Goal: Information Seeking & Learning: Learn about a topic

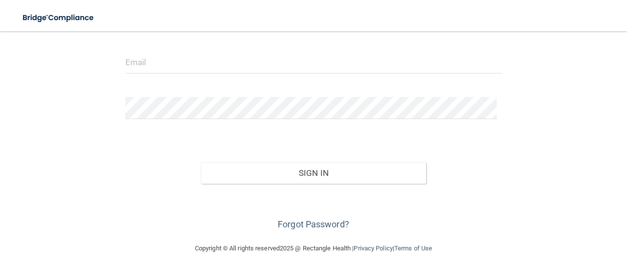
scroll to position [113, 0]
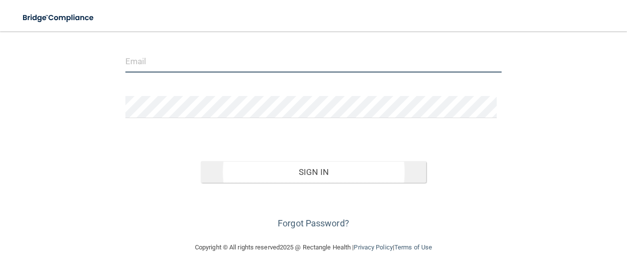
type input "cindy@drtwomey.com"
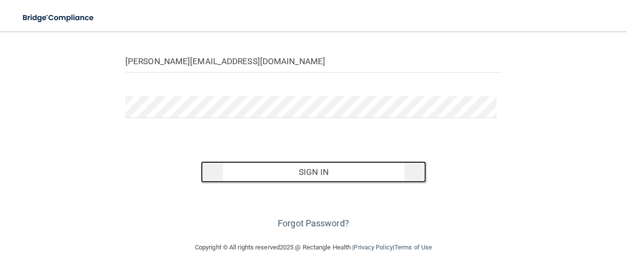
click at [313, 165] on button "Sign In" at bounding box center [314, 172] width 226 height 22
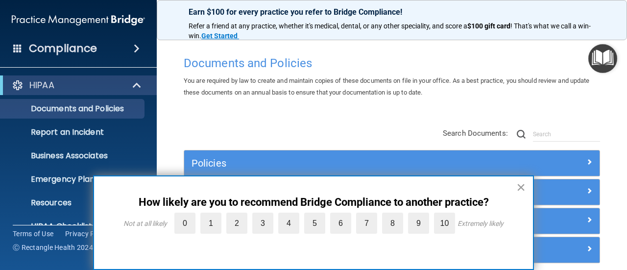
click at [517, 189] on button "×" at bounding box center [521, 187] width 9 height 16
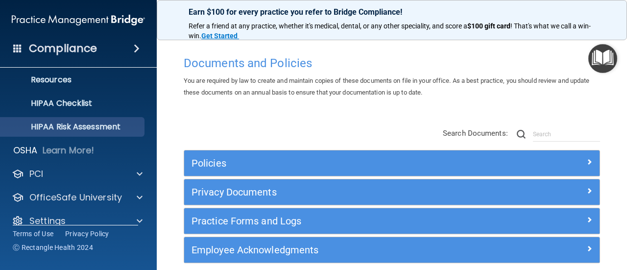
scroll to position [137, 0]
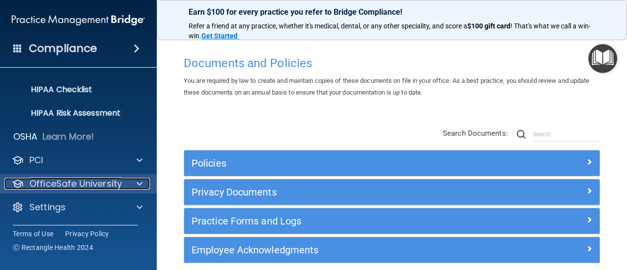
click at [60, 188] on p "OfficeSafe University" at bounding box center [75, 184] width 93 height 12
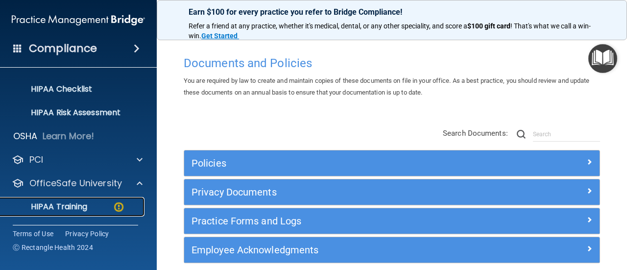
click at [61, 206] on p "HIPAA Training" at bounding box center [46, 207] width 81 height 10
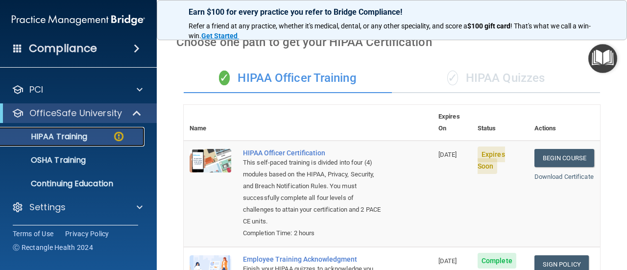
scroll to position [43, 0]
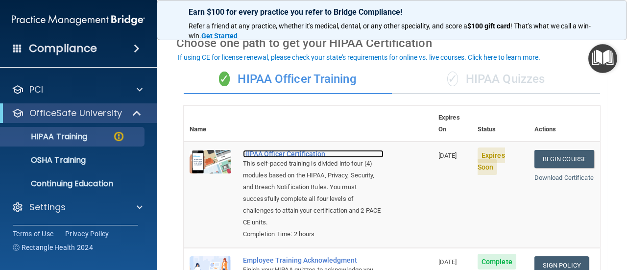
click at [271, 150] on div "HIPAA Officer Certification" at bounding box center [313, 154] width 141 height 8
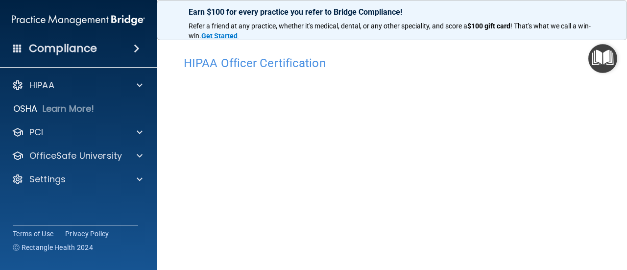
scroll to position [49, 0]
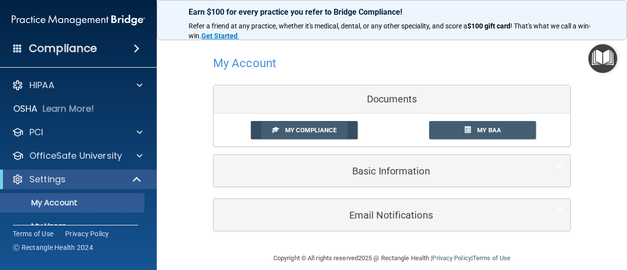
click at [327, 129] on span "My Compliance" at bounding box center [310, 129] width 51 height 7
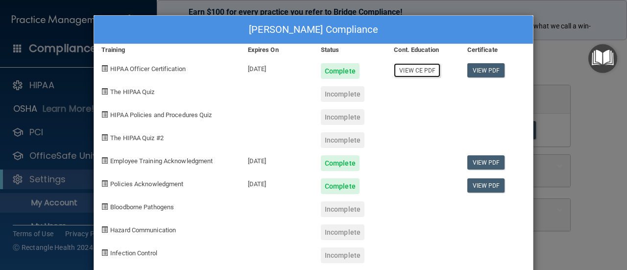
click at [412, 70] on link "View CE PDF" at bounding box center [417, 70] width 47 height 14
click at [477, 68] on link "View PDF" at bounding box center [486, 70] width 38 height 14
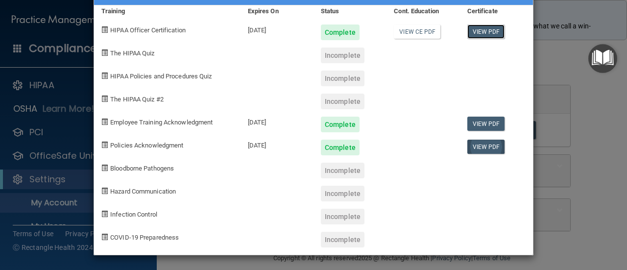
scroll to position [39, 0]
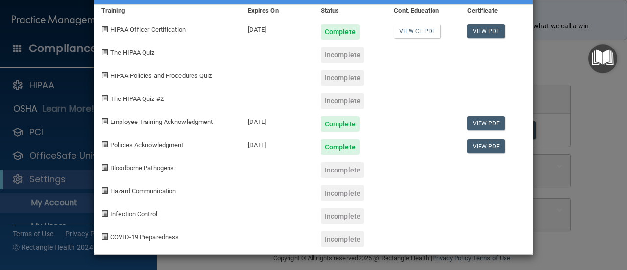
click at [558, 56] on div "Cindy Russell-Twomey's Compliance Training Expires On Status Cont. Education Ce…" at bounding box center [313, 135] width 627 height 270
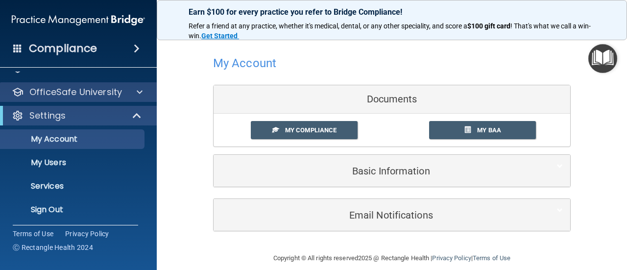
scroll to position [66, 0]
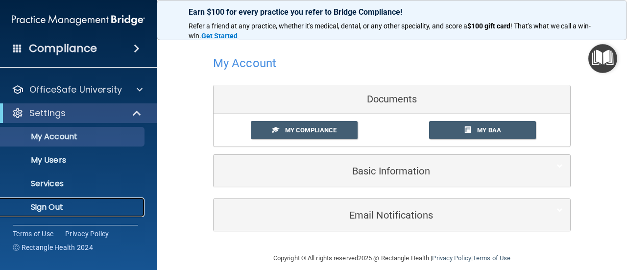
click at [54, 205] on p "Sign Out" at bounding box center [73, 207] width 134 height 10
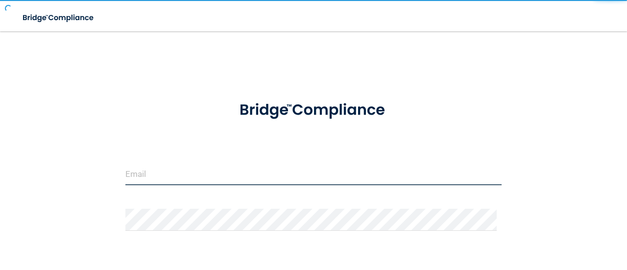
type input "cindy@drtwomey.com"
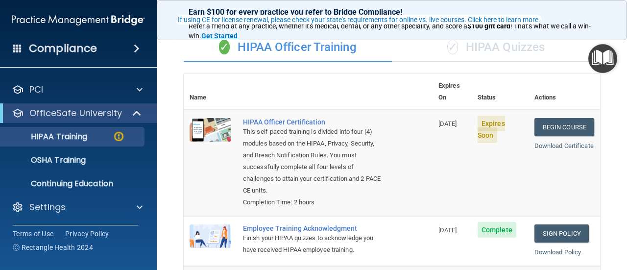
scroll to position [92, 0]
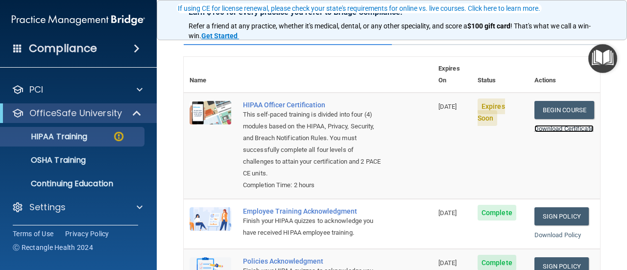
click at [543, 125] on link "Download Certificate" at bounding box center [564, 128] width 59 height 7
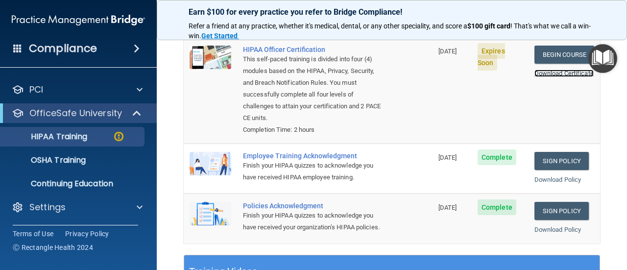
scroll to position [98, 0]
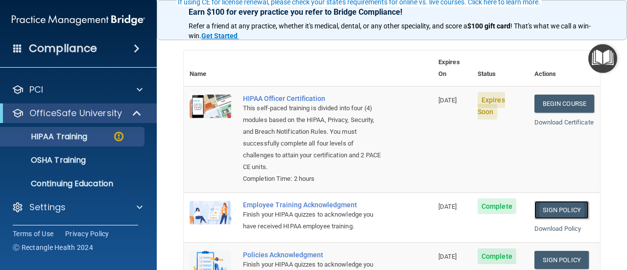
click at [555, 201] on link "Sign Policy" at bounding box center [562, 210] width 54 height 18
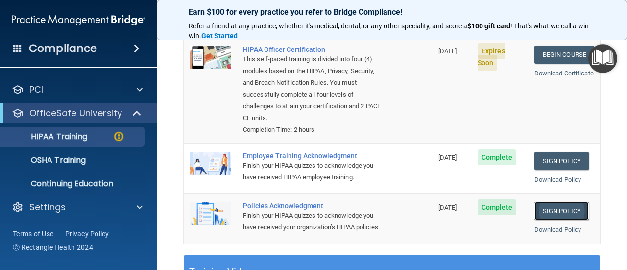
click at [555, 202] on link "Sign Policy" at bounding box center [562, 211] width 54 height 18
click at [542, 176] on link "Download Policy" at bounding box center [558, 179] width 47 height 7
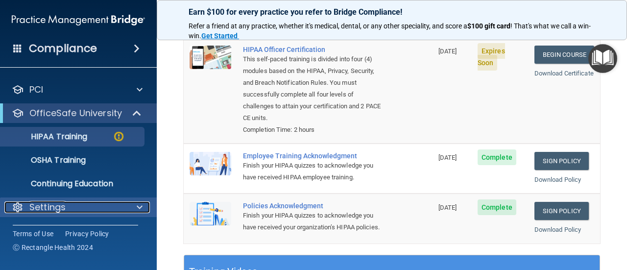
click at [55, 207] on p "Settings" at bounding box center [47, 207] width 36 height 12
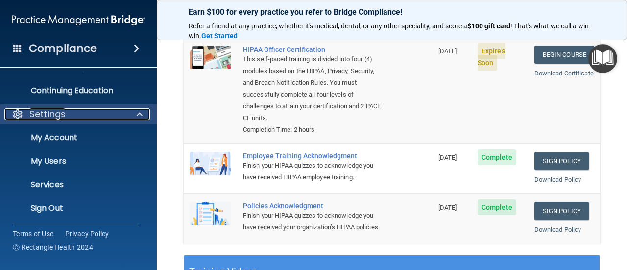
scroll to position [137, 0]
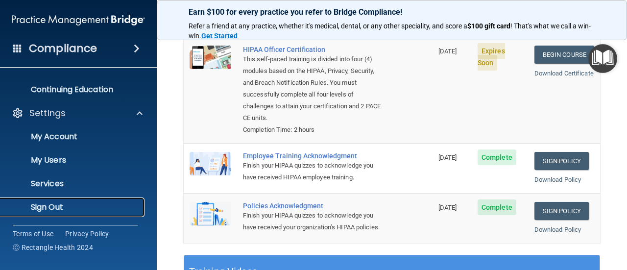
click at [64, 204] on p "Sign Out" at bounding box center [73, 207] width 134 height 10
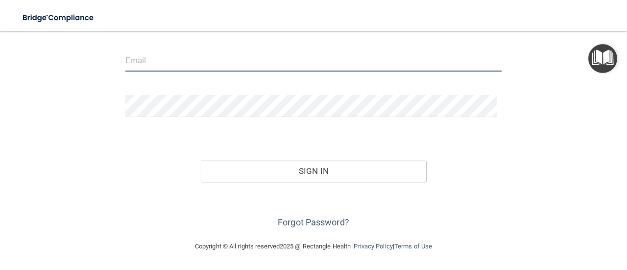
type input "cindy@drtwomey.com"
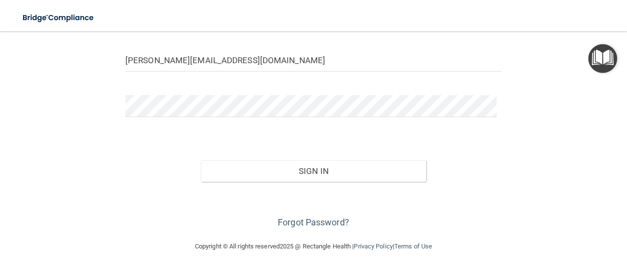
scroll to position [113, 0]
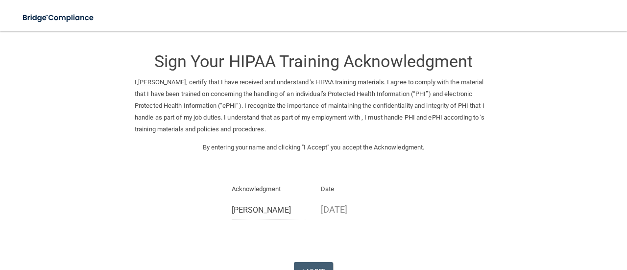
scroll to position [49, 0]
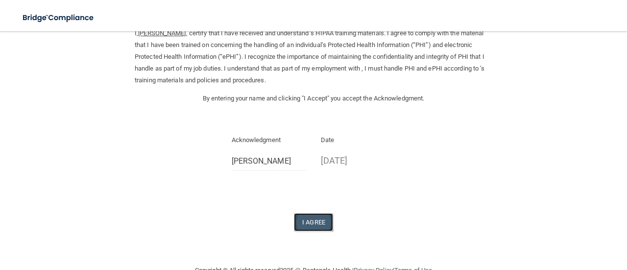
click at [314, 221] on button "I Agree" at bounding box center [313, 222] width 39 height 18
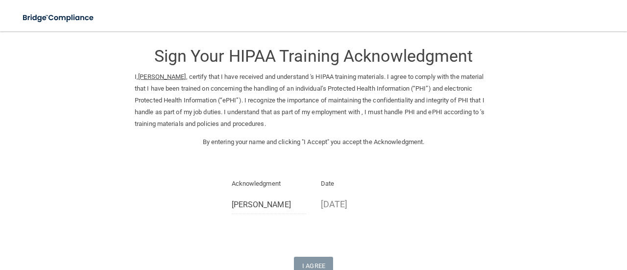
scroll to position [0, 0]
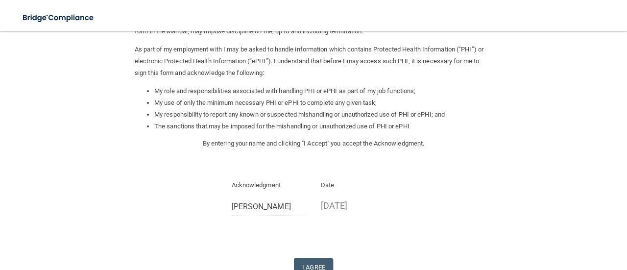
scroll to position [147, 0]
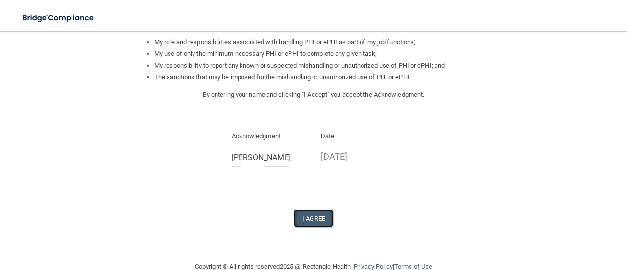
click at [310, 214] on button "I Agree" at bounding box center [313, 218] width 39 height 18
